Goal: Task Accomplishment & Management: Manage account settings

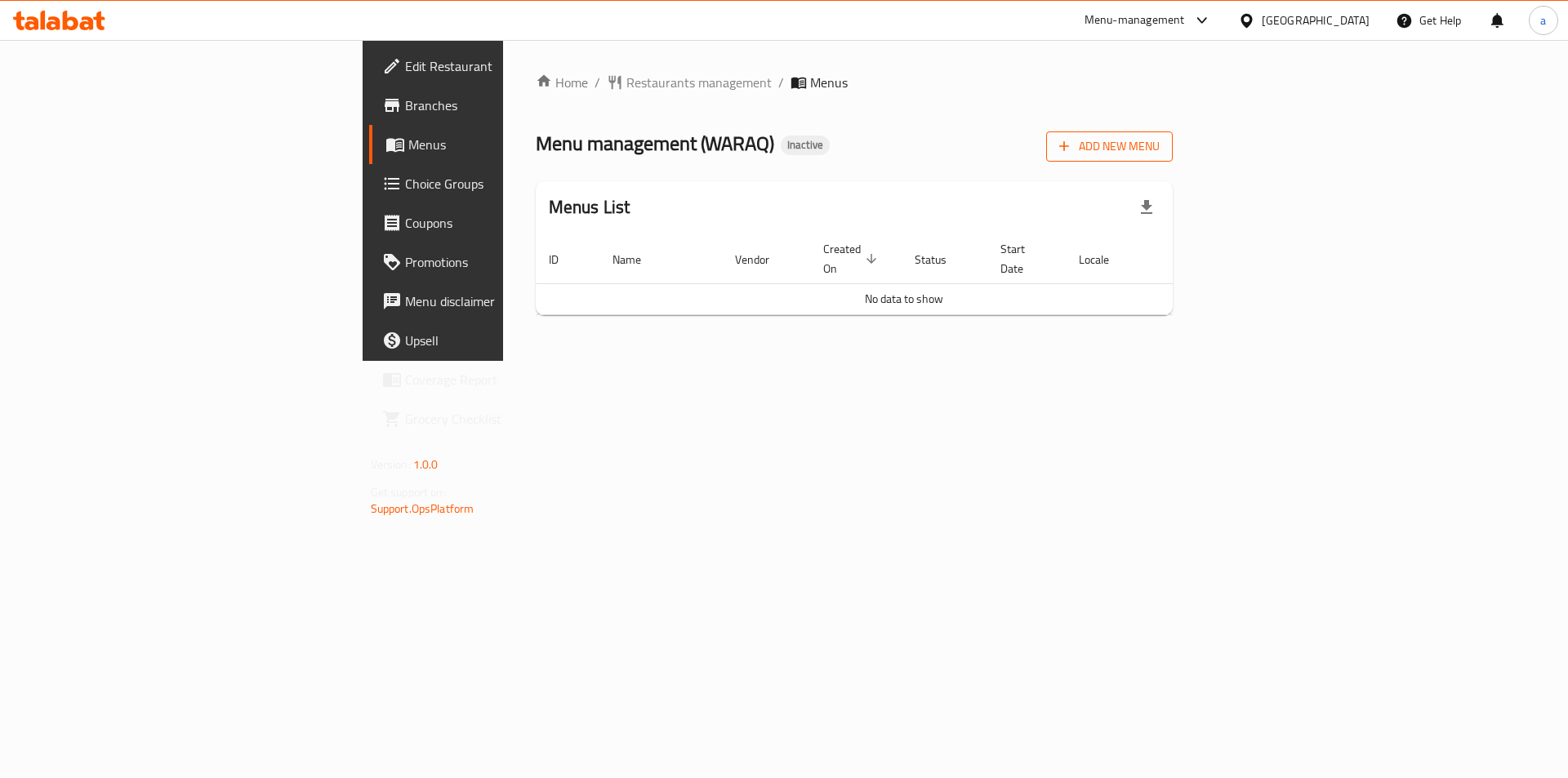
click at [1159, 143] on span "Add New Menu" at bounding box center [1110, 147] width 101 height 21
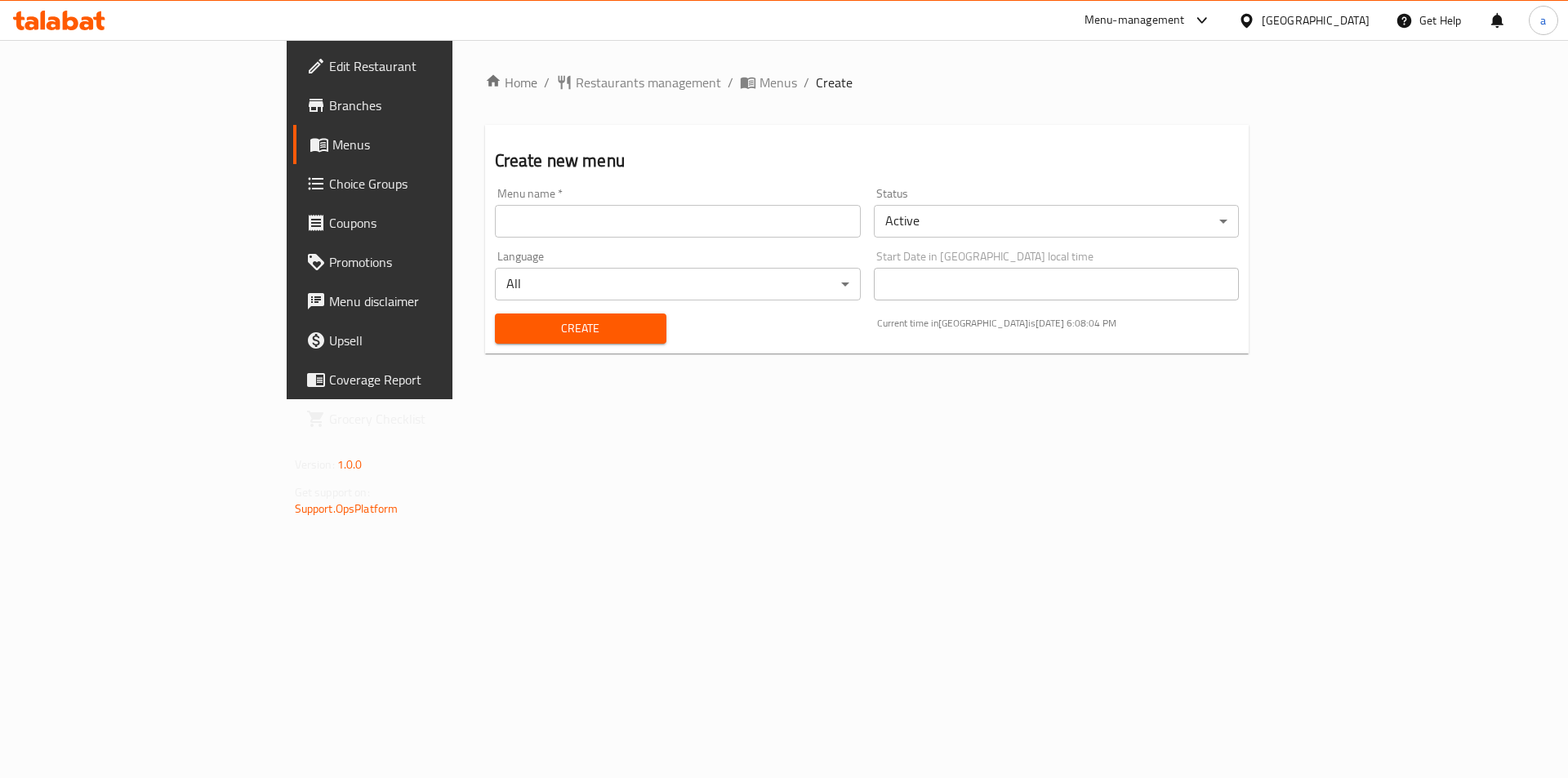
click at [495, 212] on input "text" at bounding box center [677, 221] width 366 height 32
type input "30/9"
click at [508, 323] on span "Create" at bounding box center [581, 328] width 146 height 21
click at [332, 151] on span "Menus" at bounding box center [434, 145] width 203 height 20
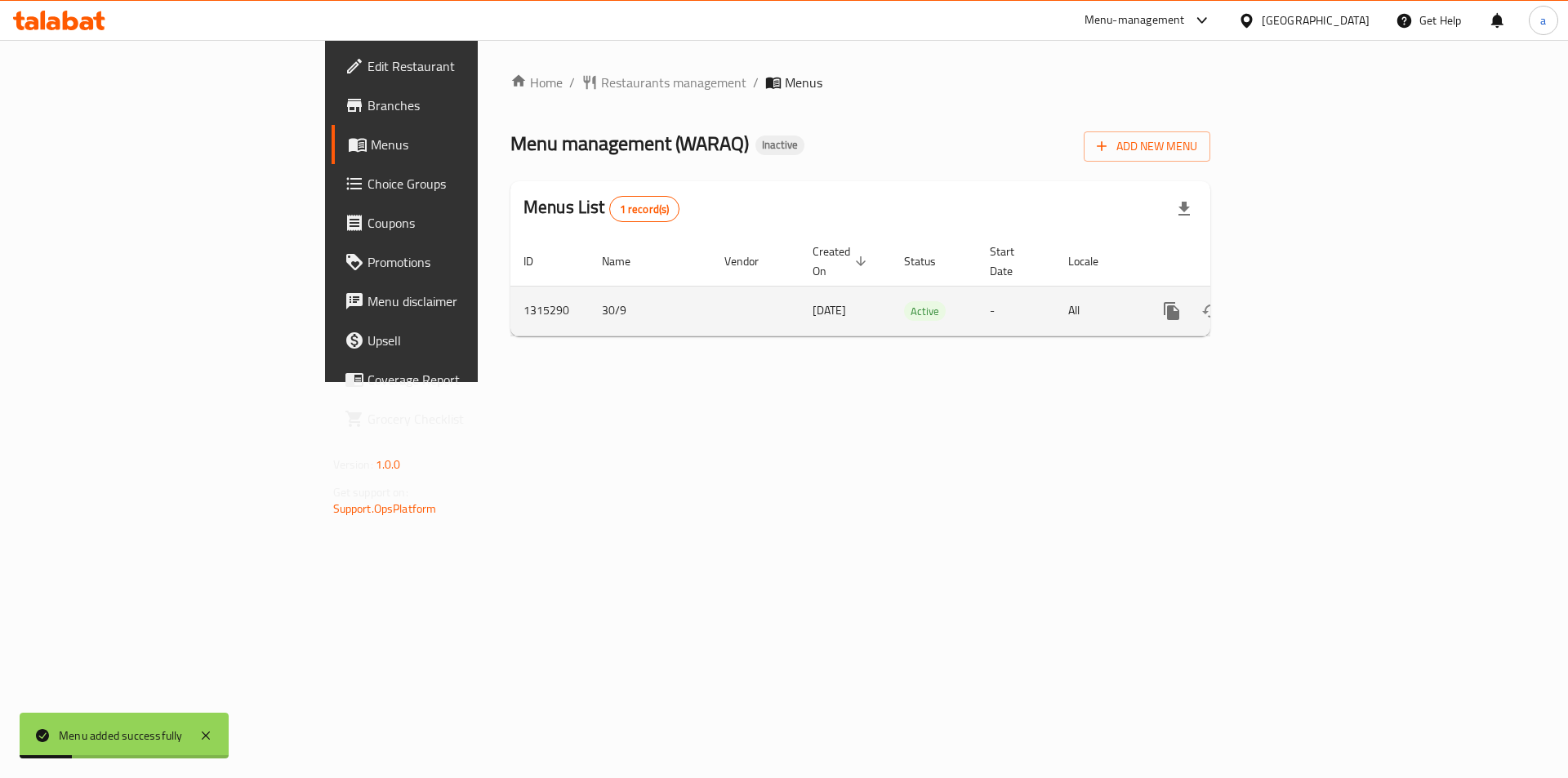
click at [1299, 301] on icon "enhanced table" at bounding box center [1289, 311] width 20 height 20
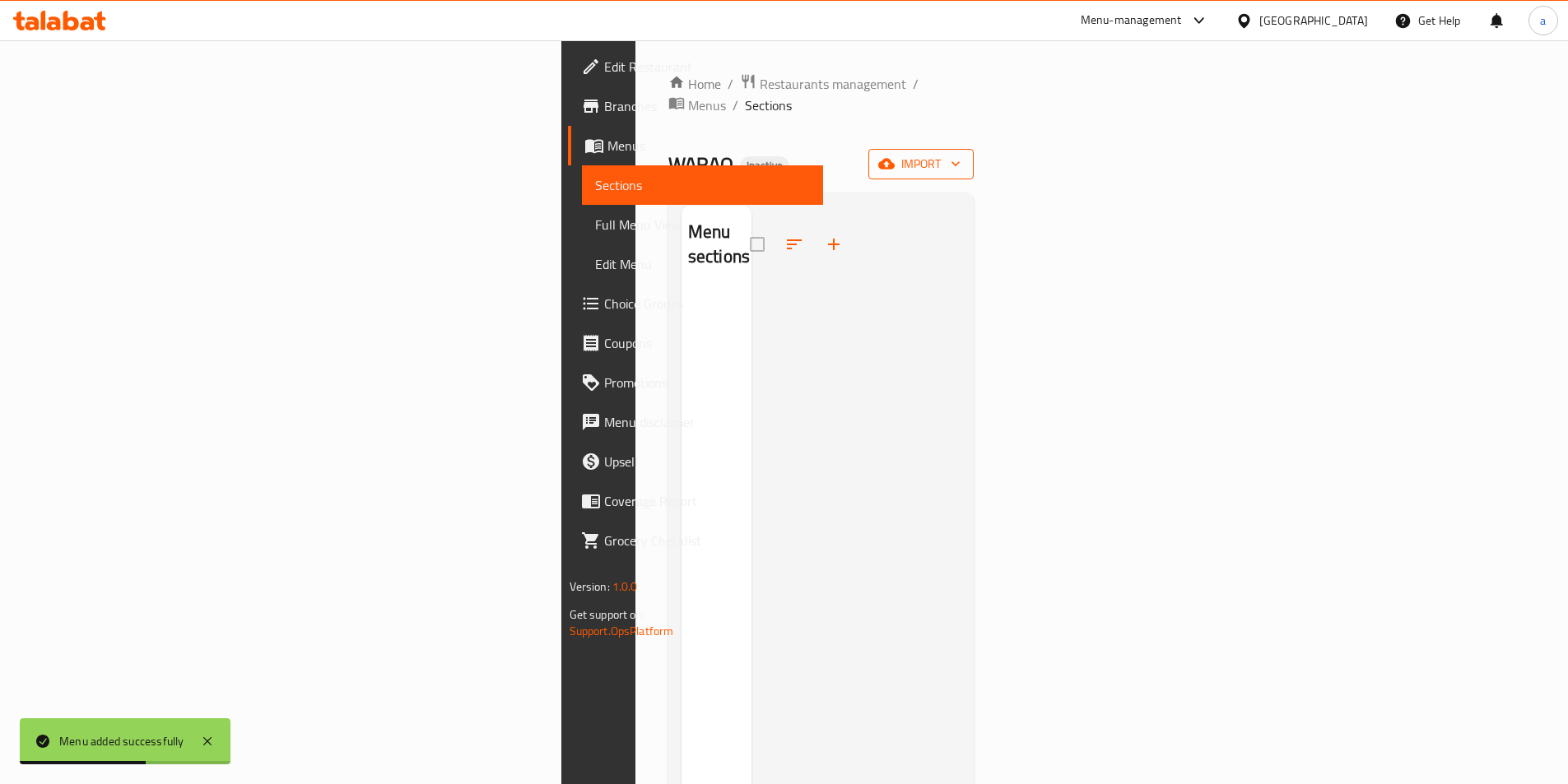
click at [960, 154] on span "import" at bounding box center [921, 163] width 79 height 21
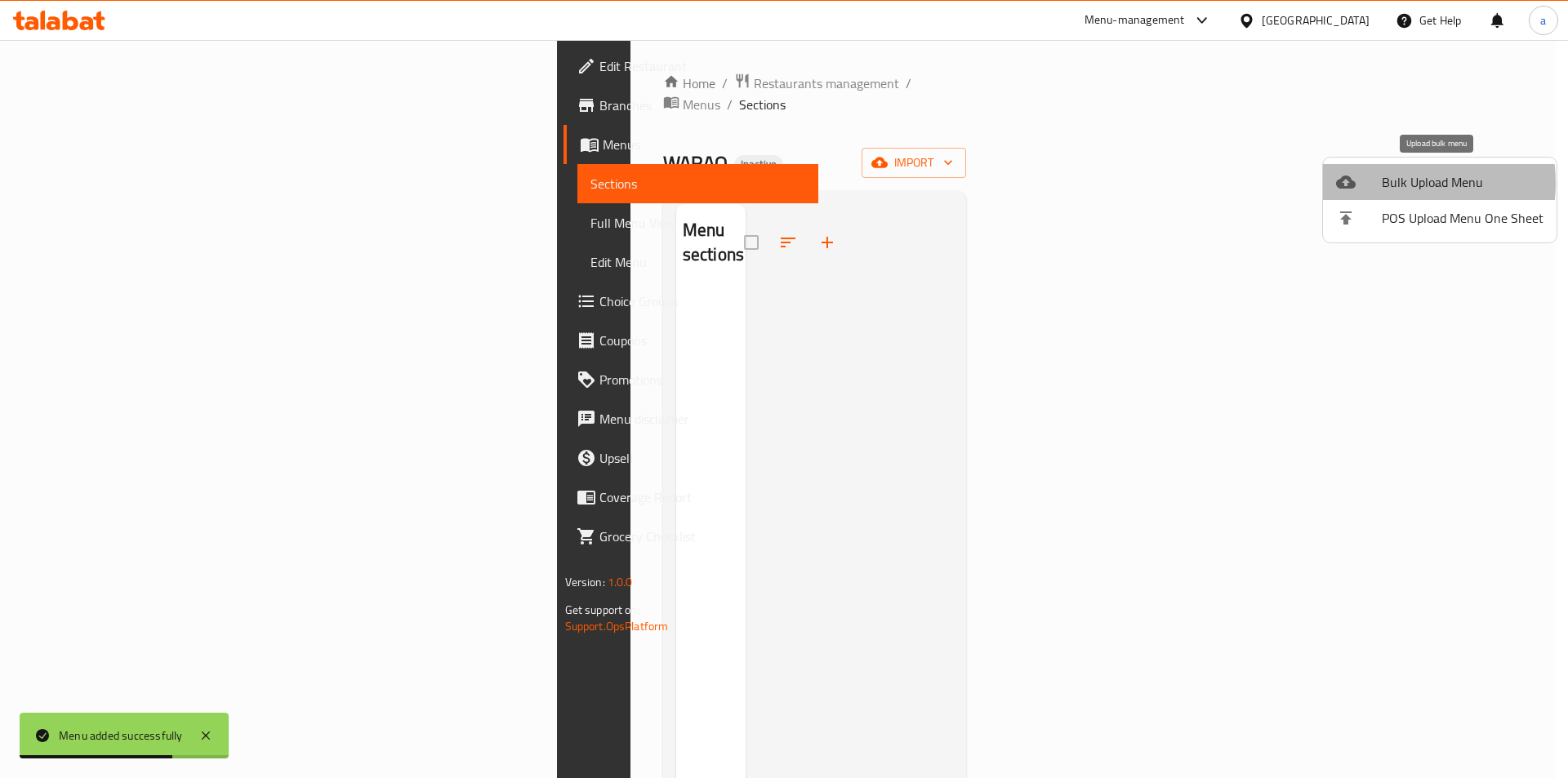
click at [1390, 183] on span "Bulk Upload Menu" at bounding box center [1462, 182] width 161 height 20
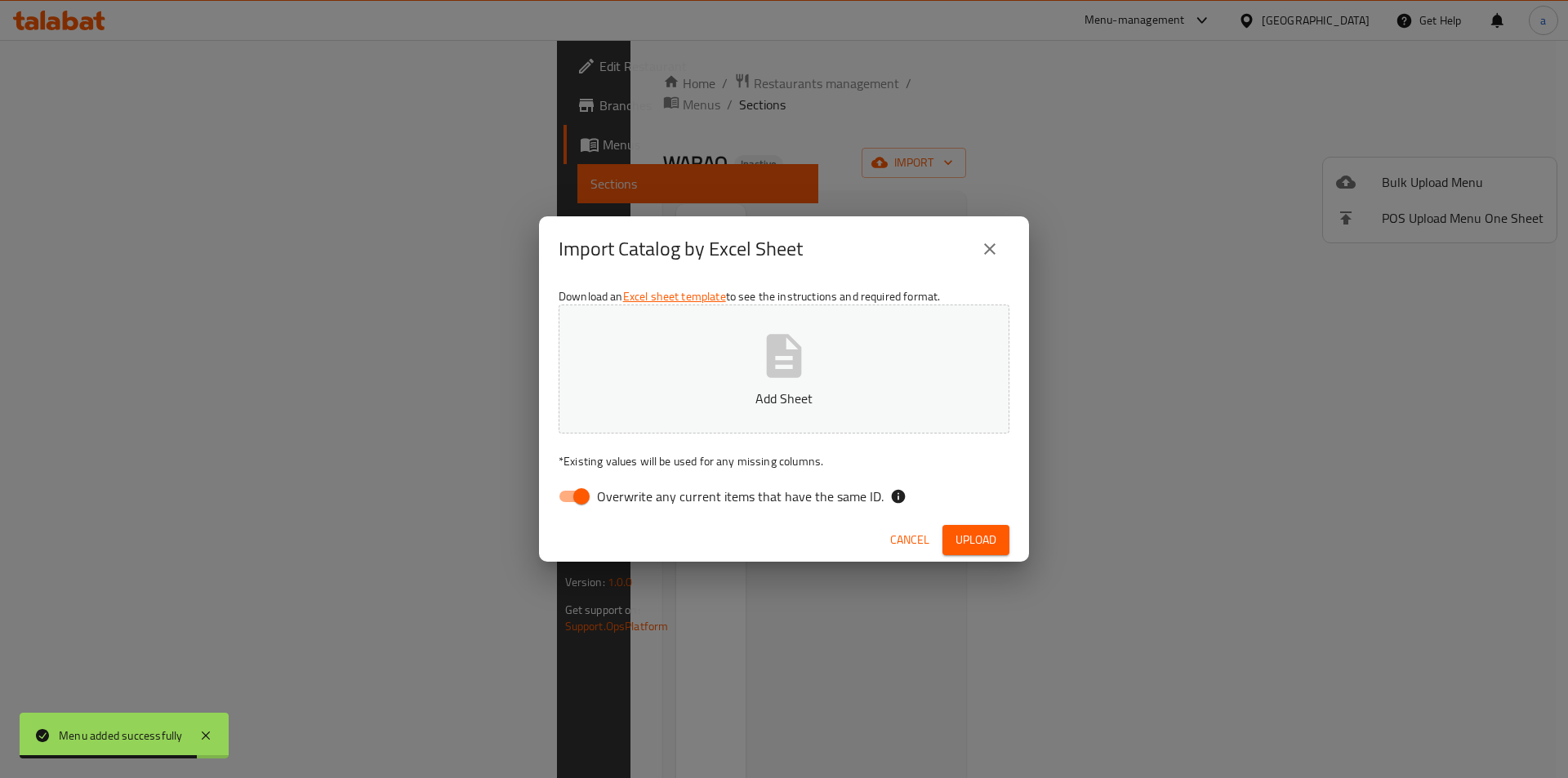
click at [566, 496] on input "Overwrite any current items that have the same ID." at bounding box center [581, 497] width 93 height 31
checkbox input "false"
click at [736, 375] on button "Add Sheet" at bounding box center [783, 369] width 451 height 129
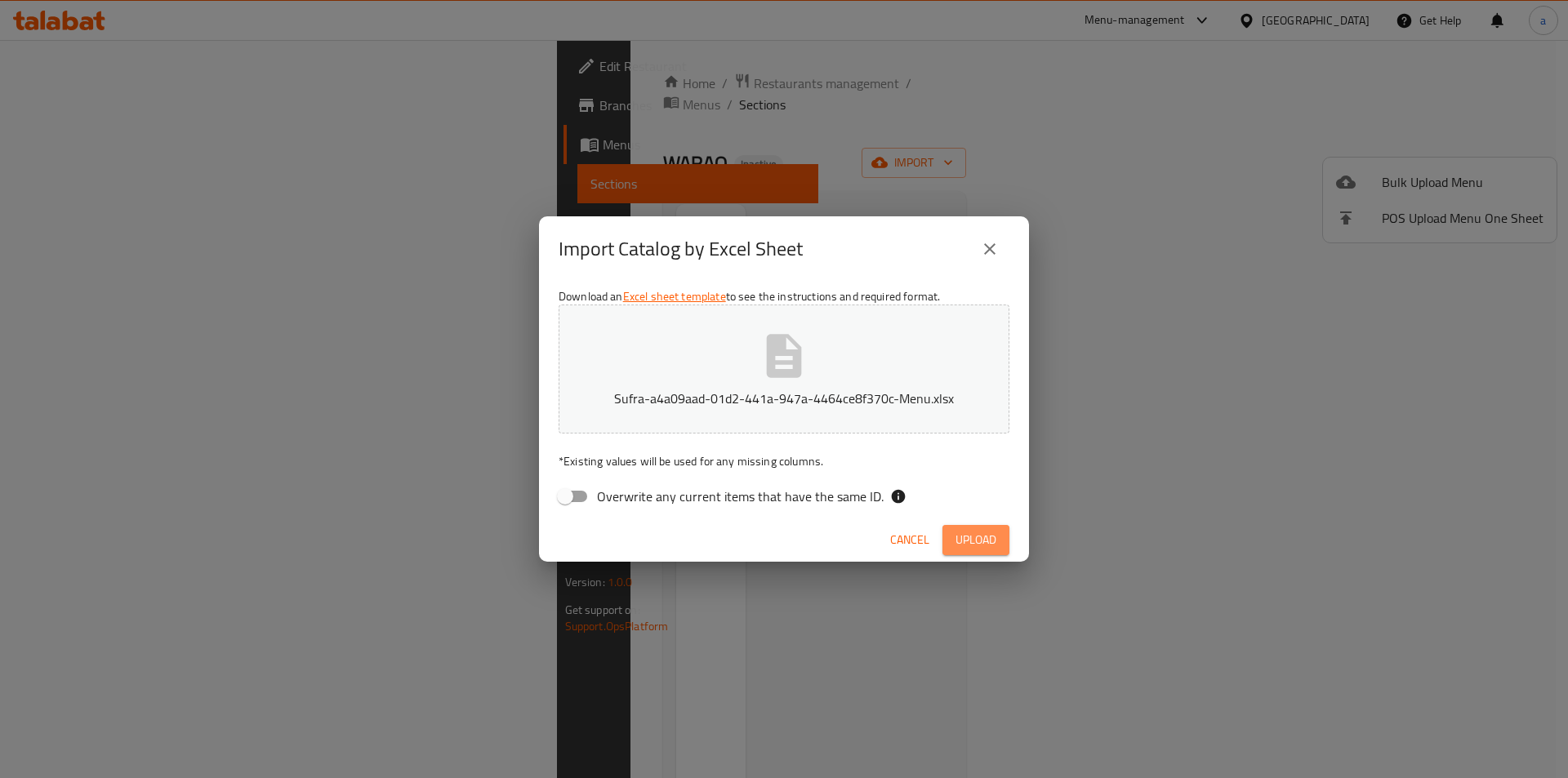
click at [990, 544] on span "Upload" at bounding box center [977, 540] width 41 height 21
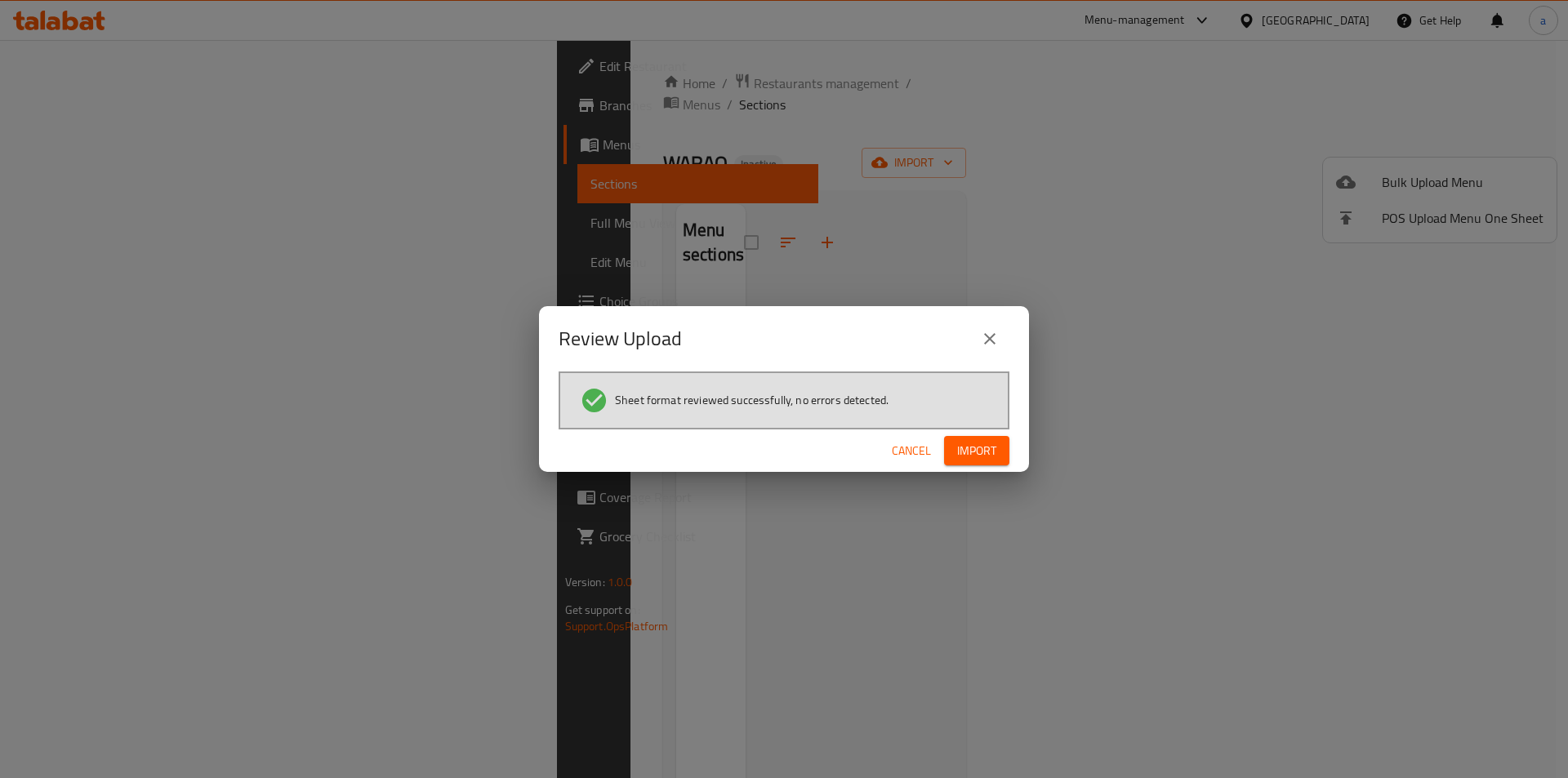
click at [971, 446] on span "Import" at bounding box center [977, 451] width 39 height 21
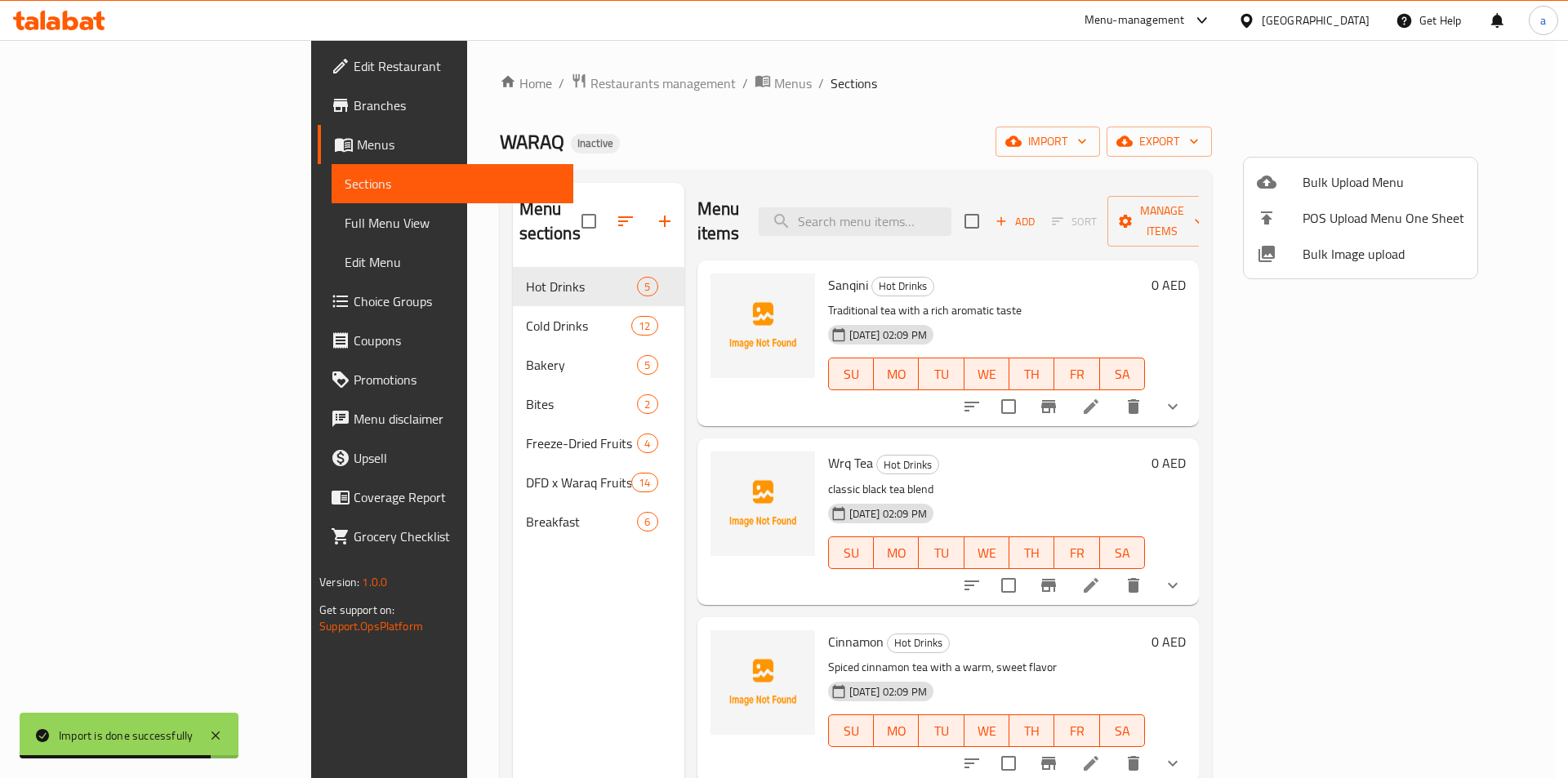
click at [953, 156] on div at bounding box center [784, 389] width 1568 height 778
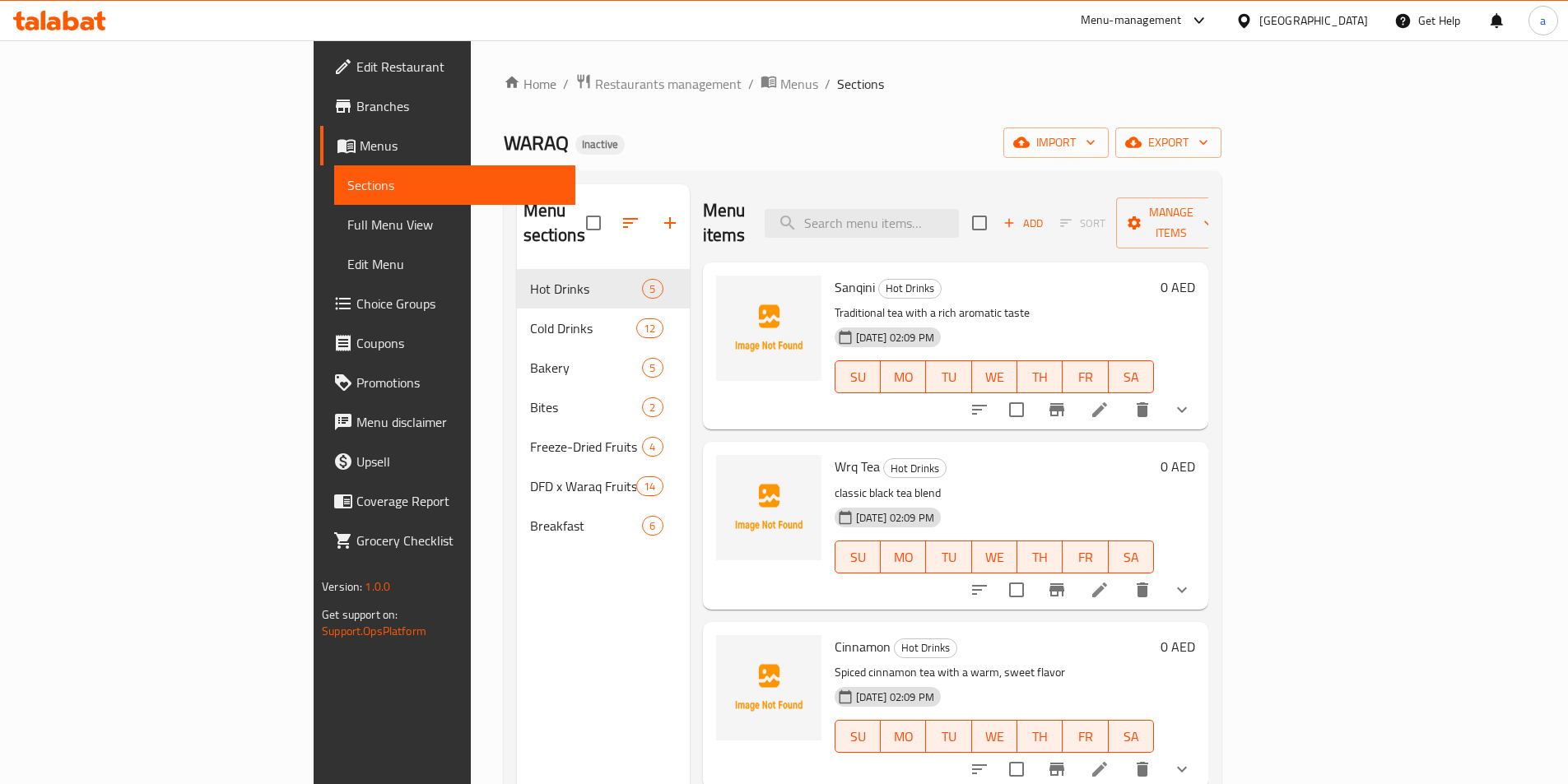
click at [357, 61] on span "Edit Restaurant" at bounding box center [459, 67] width 206 height 20
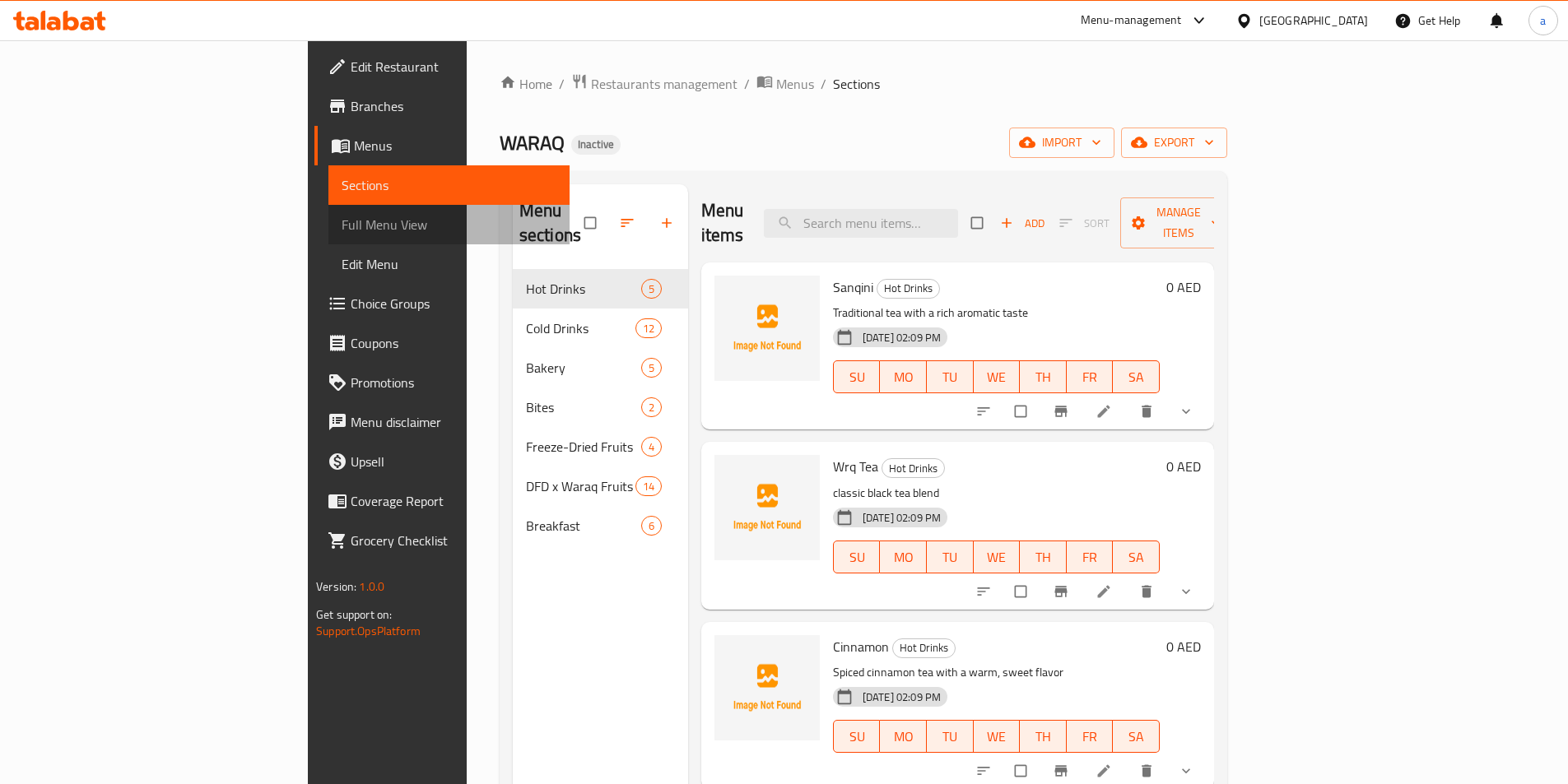
click at [328, 241] on link "Full Menu View" at bounding box center [448, 225] width 241 height 39
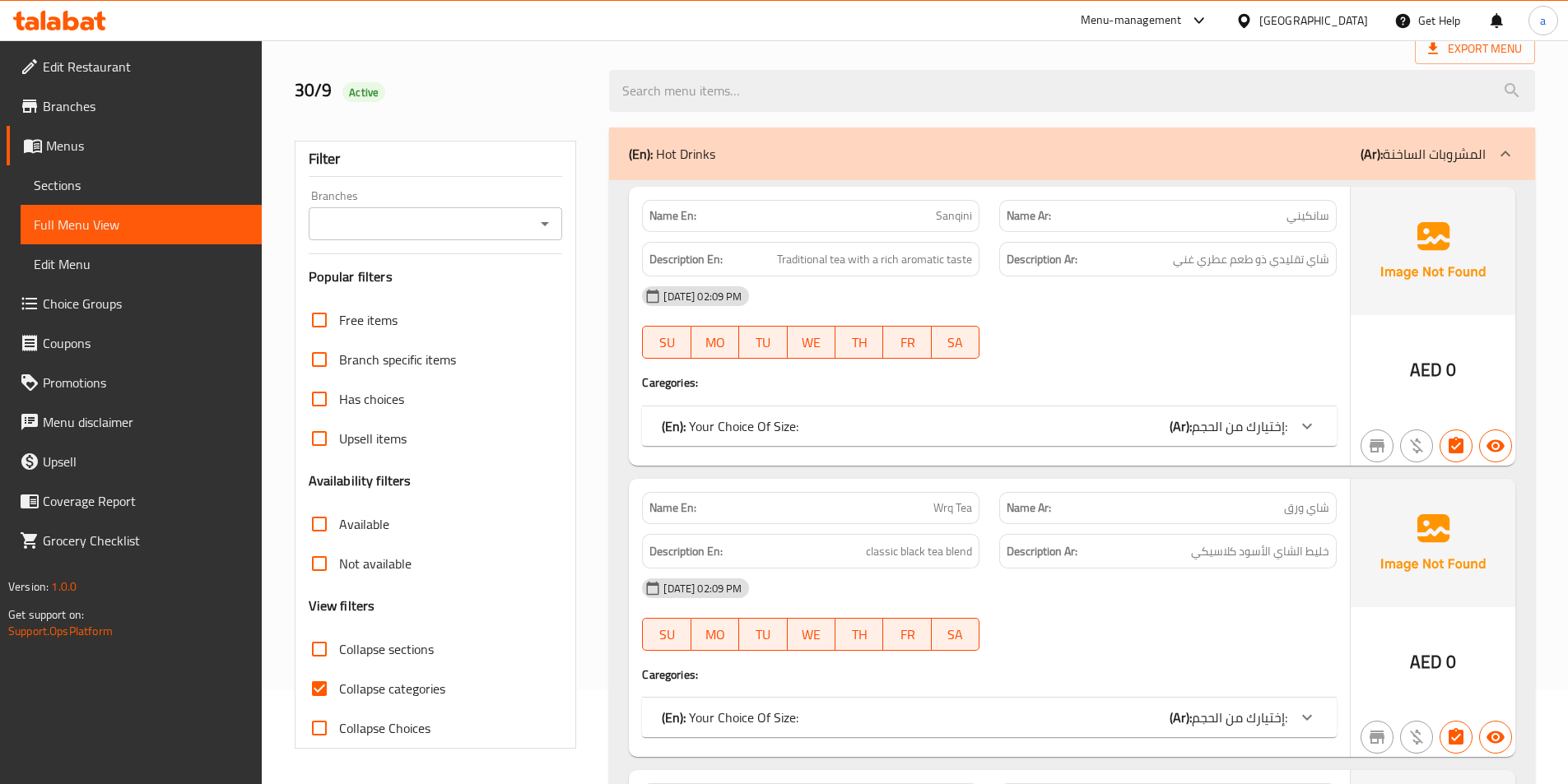
scroll to position [247, 0]
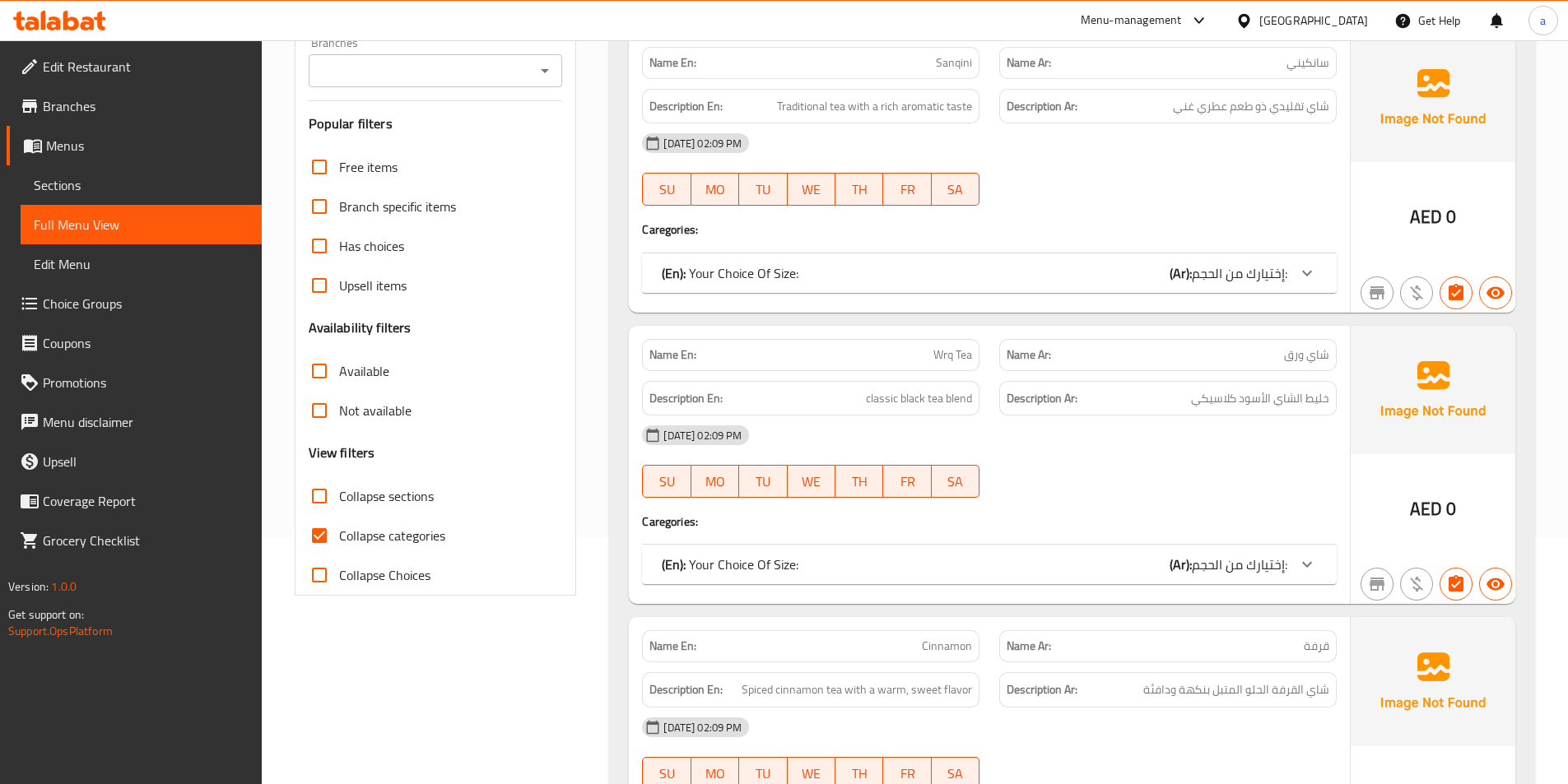
click at [392, 544] on span "Collapse categories" at bounding box center [392, 536] width 106 height 20
click at [339, 544] on input "Collapse categories" at bounding box center [319, 536] width 39 height 39
checkbox input "false"
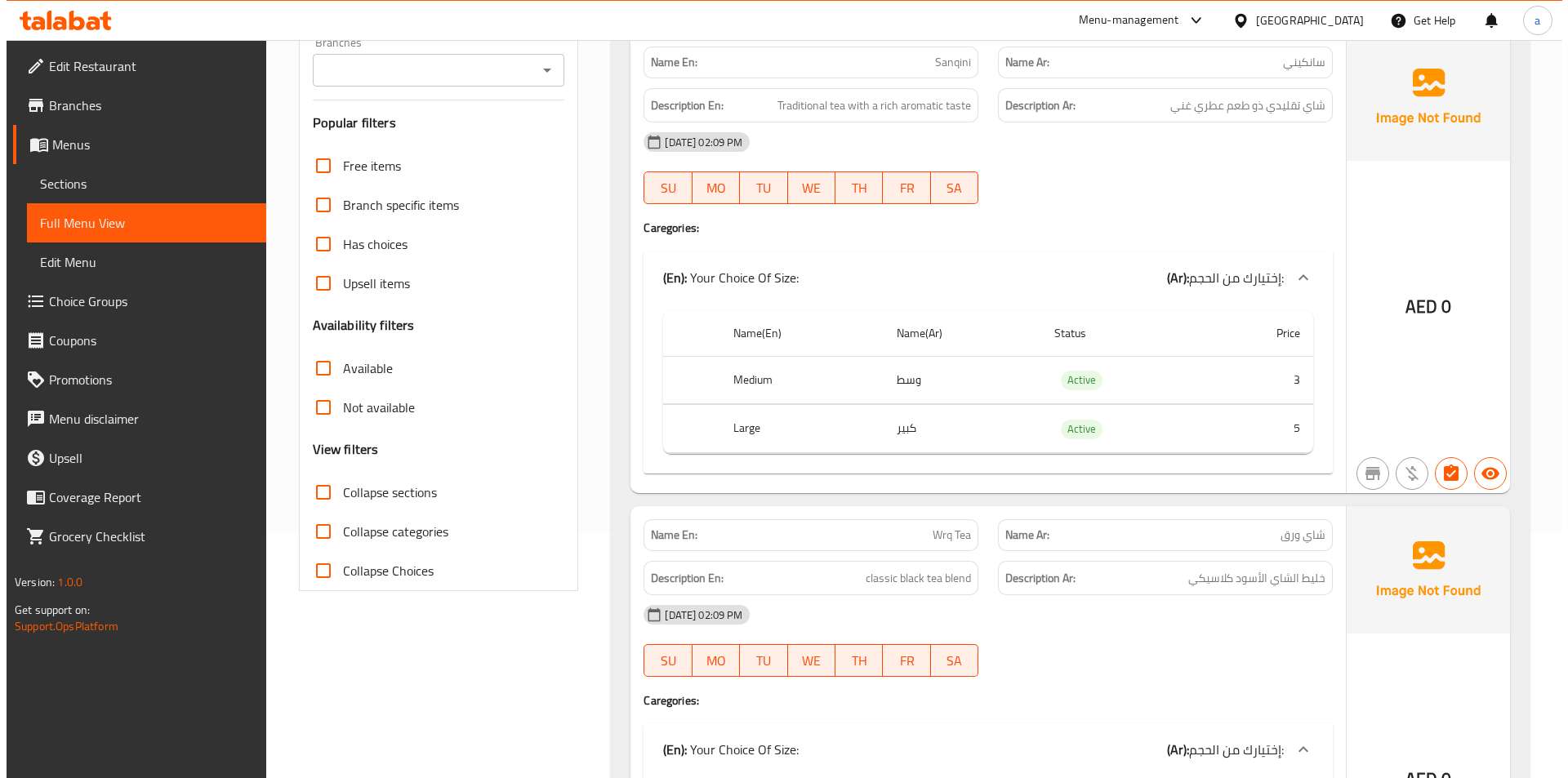
scroll to position [0, 0]
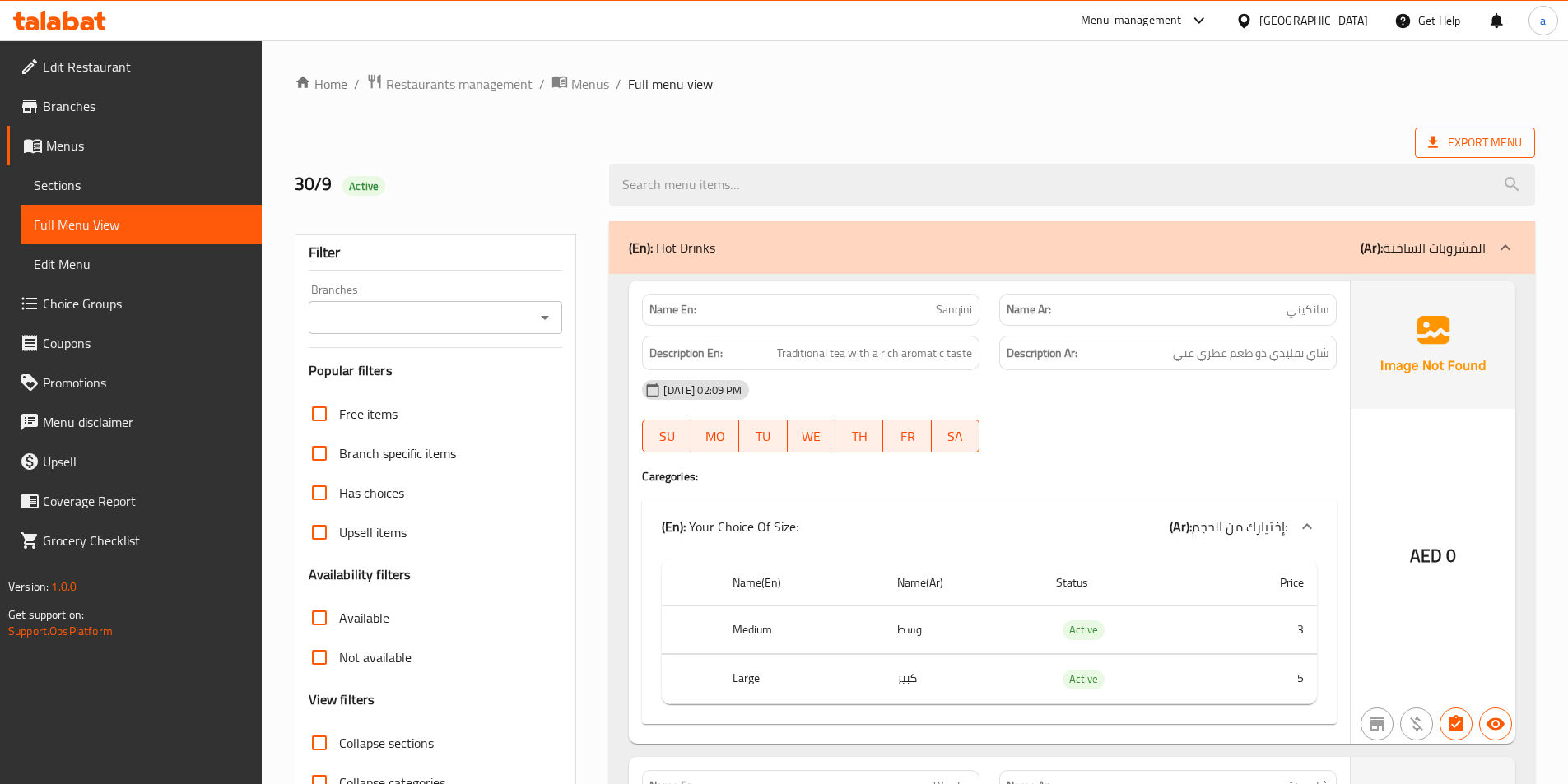
click at [1446, 153] on span "Export Menu" at bounding box center [1474, 143] width 94 height 21
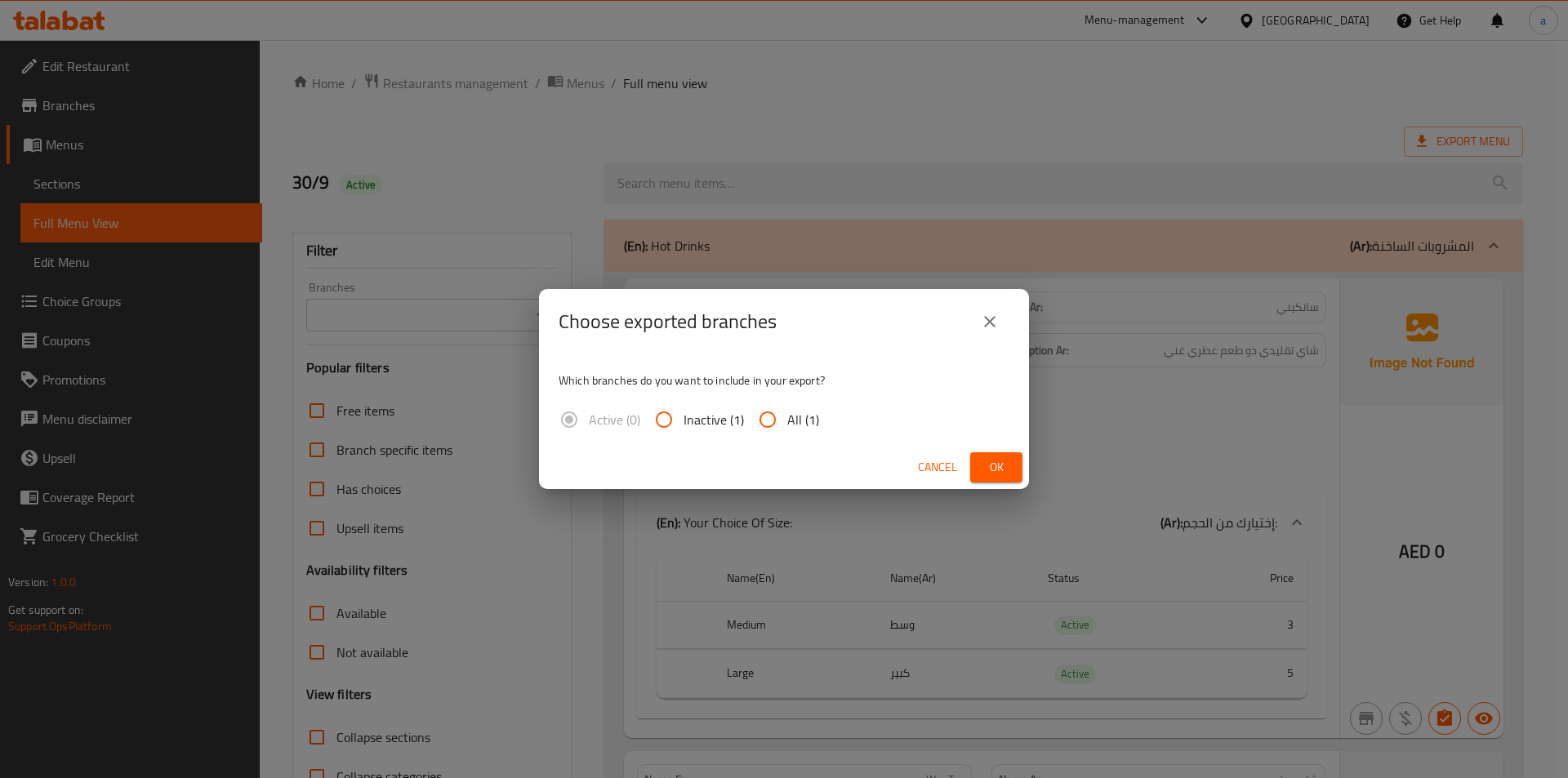
click at [808, 424] on span "All (1)" at bounding box center [803, 419] width 32 height 20
click at [787, 424] on input "All (1)" at bounding box center [767, 419] width 39 height 39
radio input "true"
click at [987, 466] on span "Ok" at bounding box center [996, 467] width 26 height 21
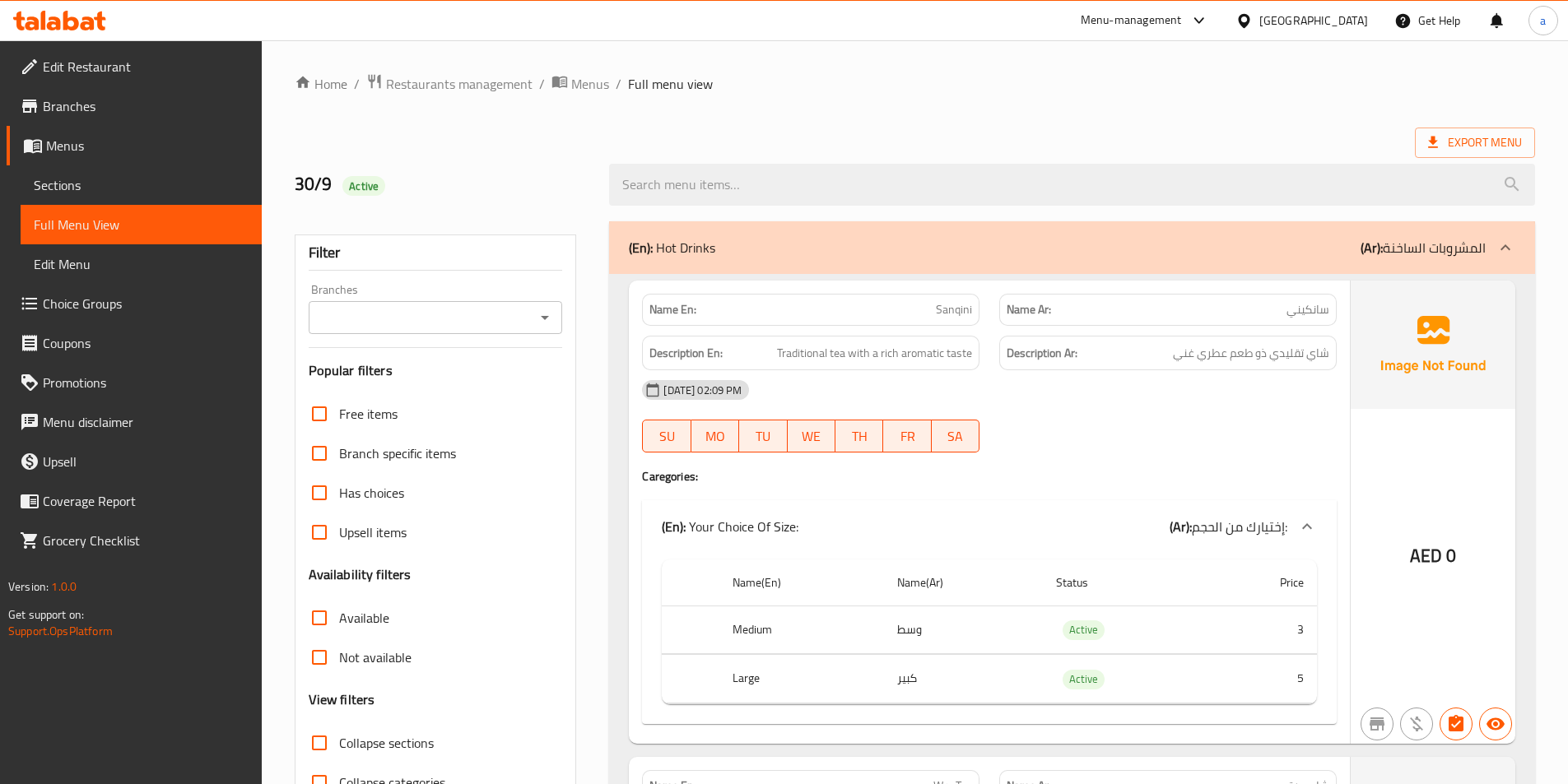
click at [1203, 143] on div "Export Menu" at bounding box center [914, 143] width 1240 height 31
drag, startPoint x: 700, startPoint y: 97, endPoint x: 702, endPoint y: 106, distance: 9.2
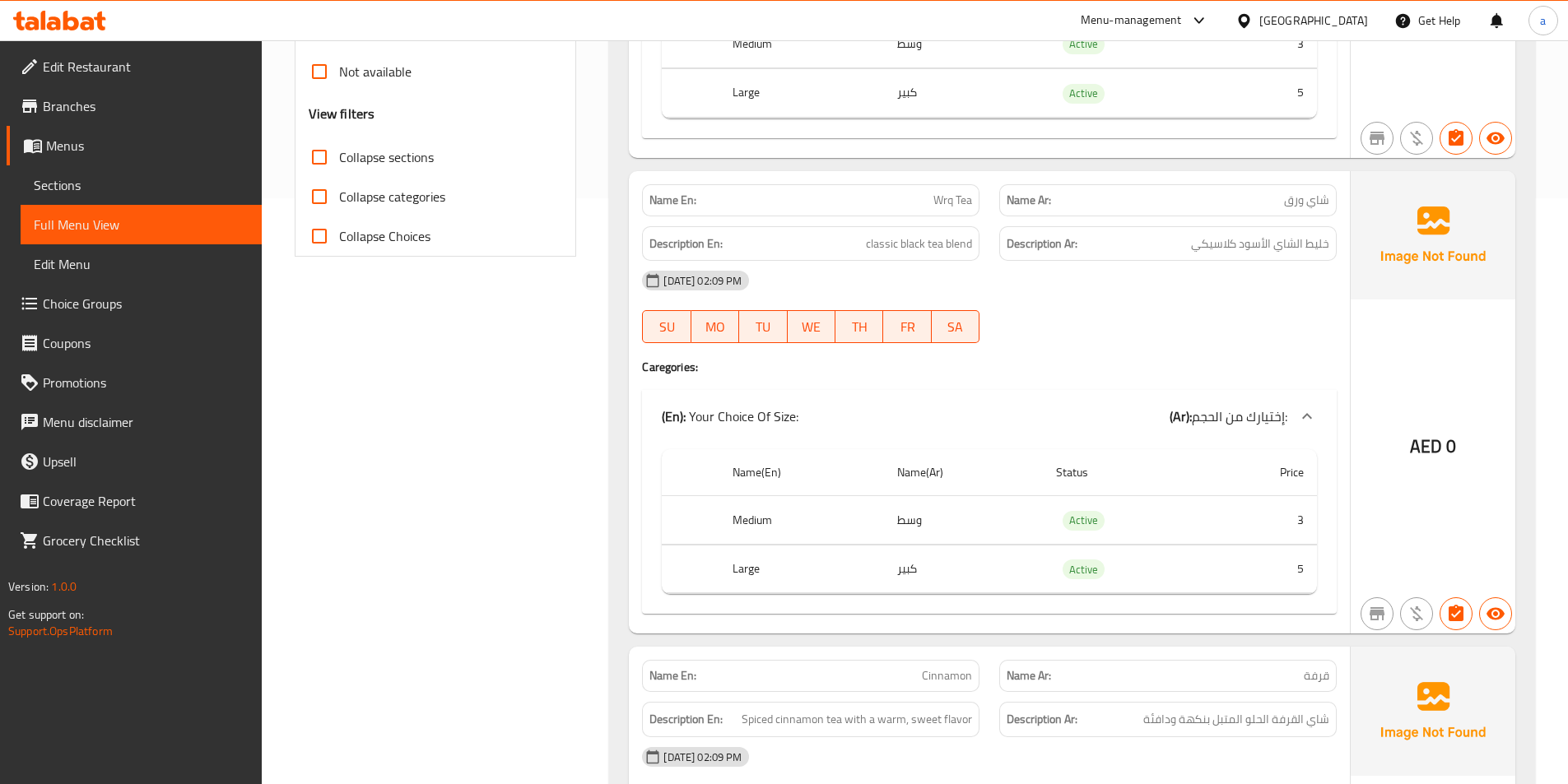
scroll to position [329, 0]
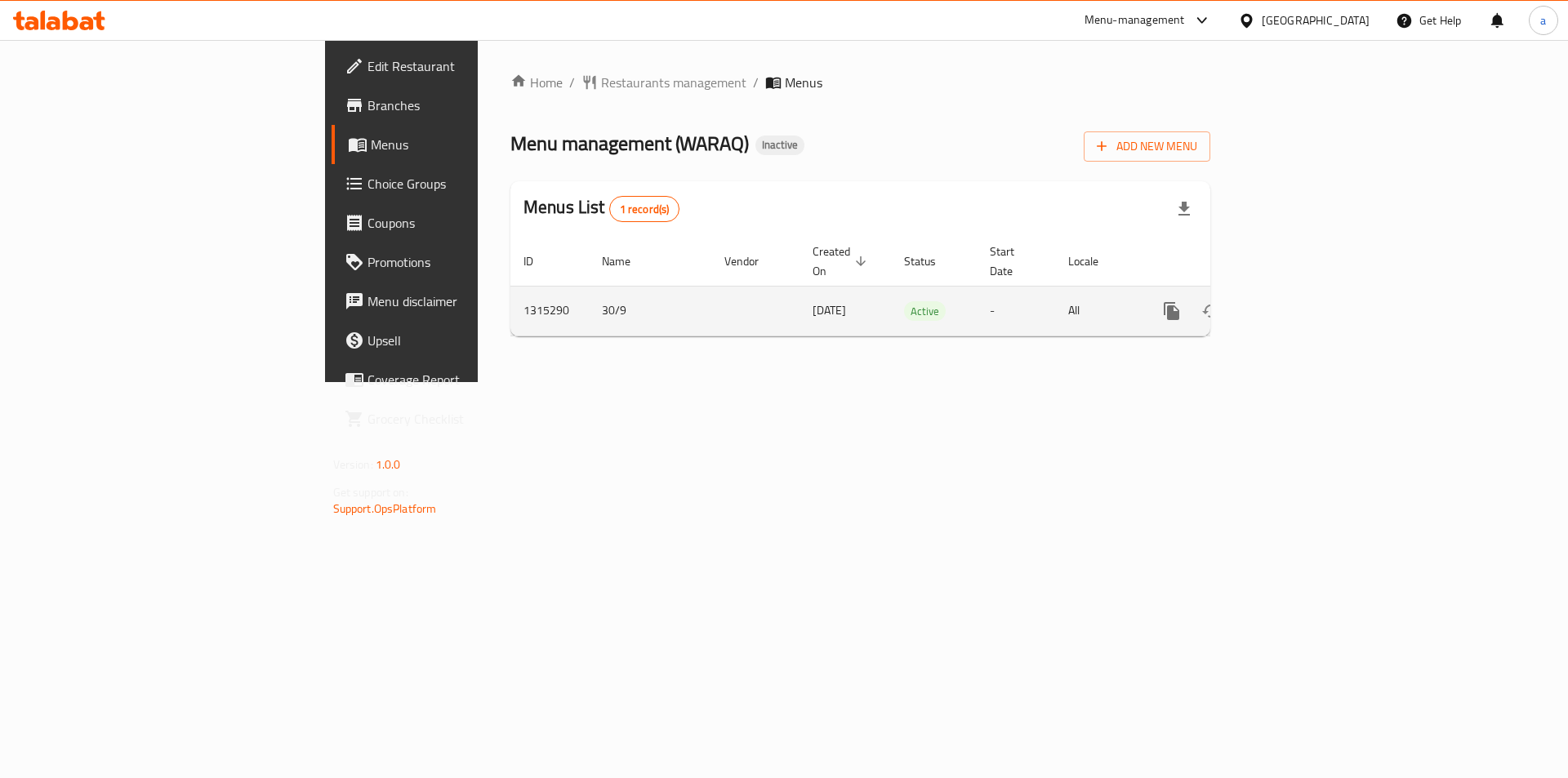
click at [1299, 301] on icon "enhanced table" at bounding box center [1289, 311] width 20 height 20
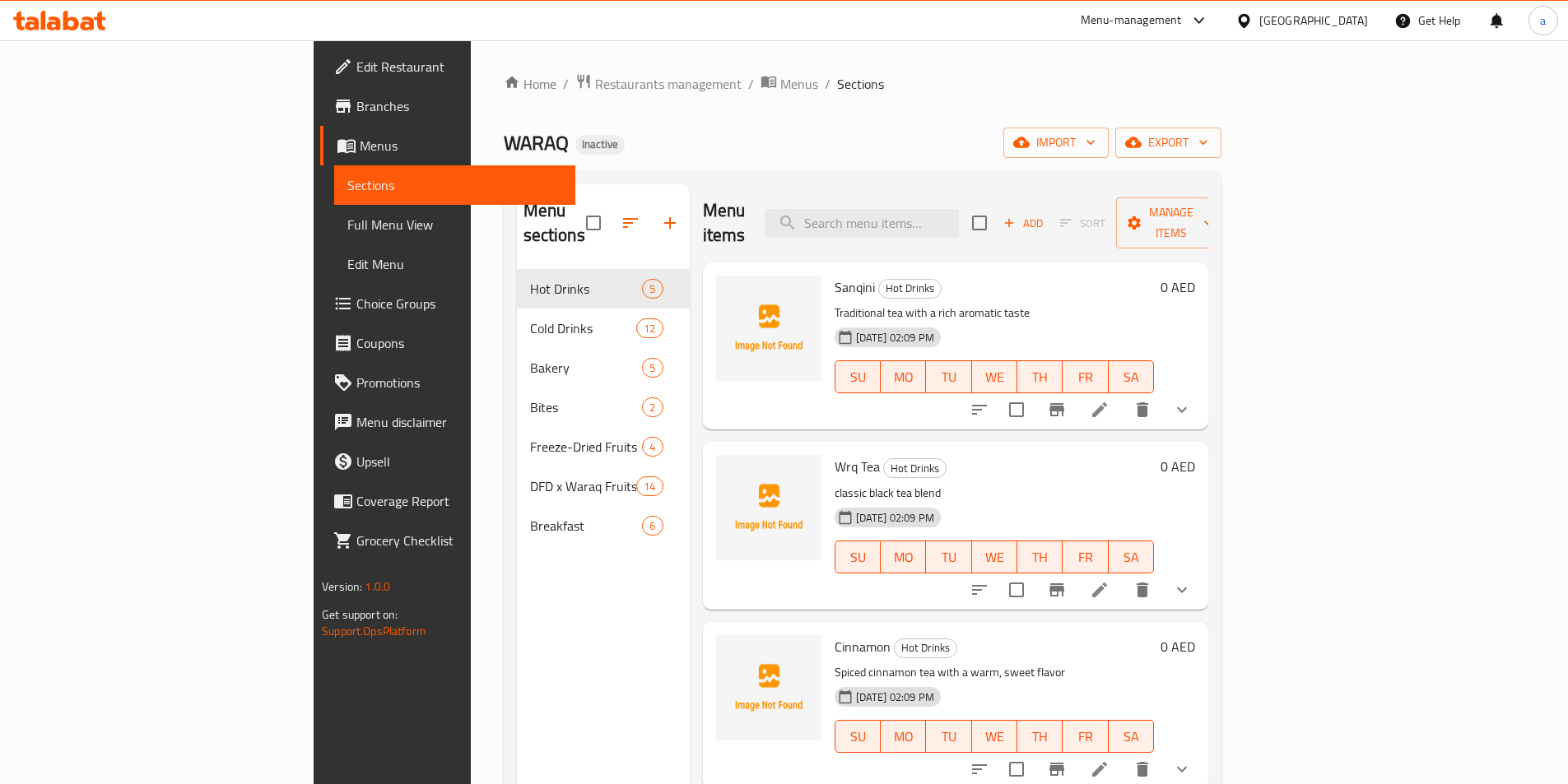
click at [357, 76] on span "Edit Restaurant" at bounding box center [459, 67] width 206 height 20
